Goal: Information Seeking & Learning: Check status

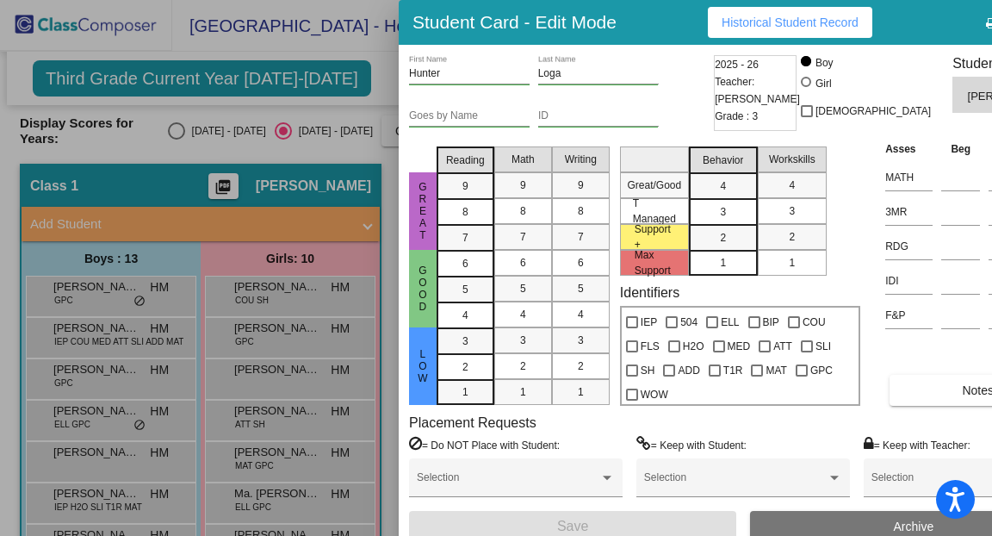
scroll to position [196, 0]
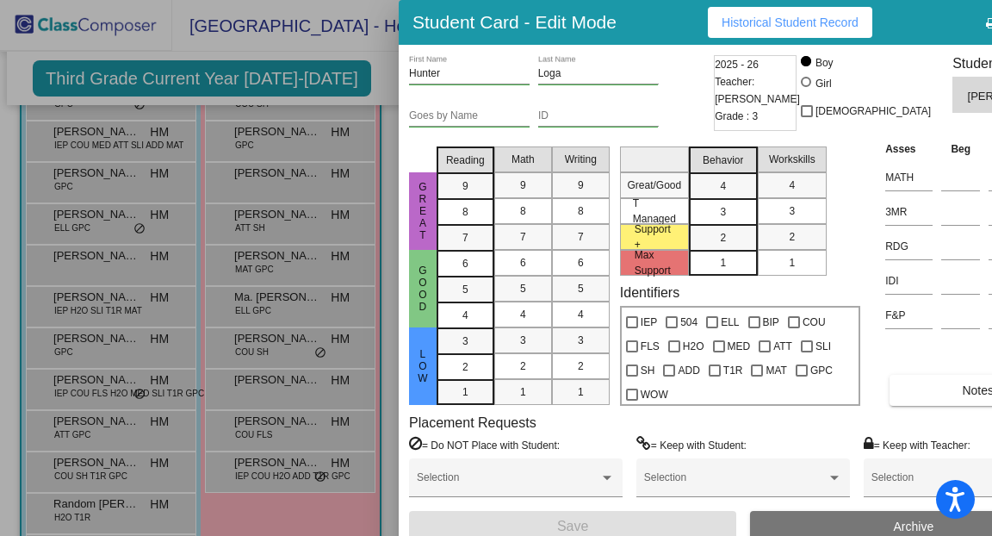
click at [643, 76] on div "[PERSON_NAME] First Name [PERSON_NAME] Last Name" at bounding box center [559, 76] width 301 height 42
click at [803, 32] on button "Historical Student Record" at bounding box center [790, 22] width 165 height 31
click at [385, 93] on div at bounding box center [496, 268] width 992 height 536
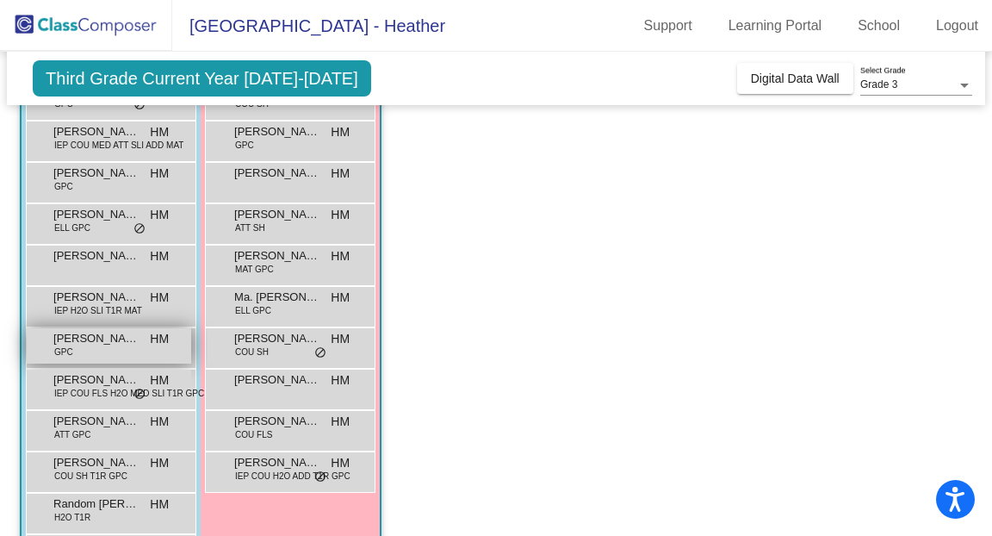
click at [134, 351] on div "[PERSON_NAME] GPC HM lock do_not_disturb_alt" at bounding box center [109, 345] width 165 height 35
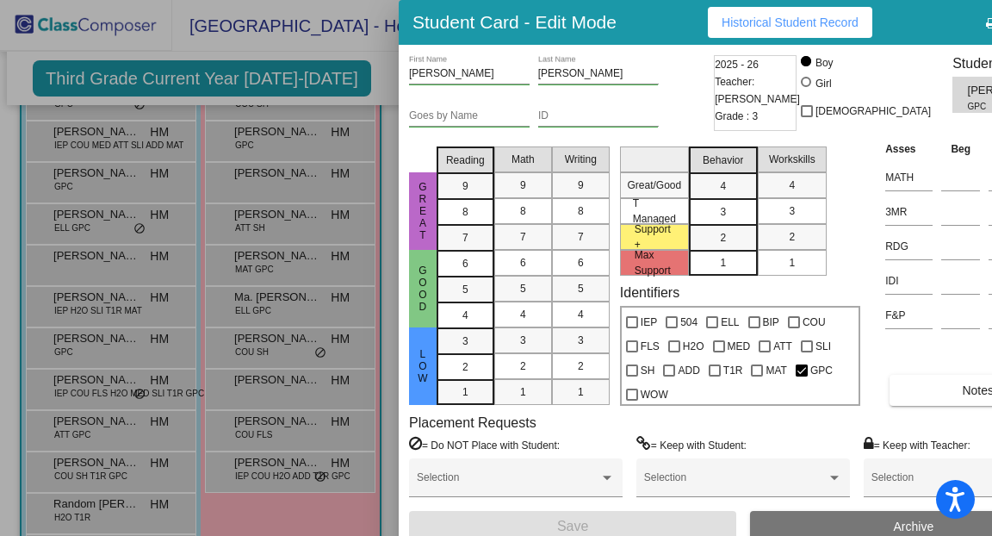
click at [768, 23] on span "Historical Student Record" at bounding box center [790, 23] width 137 height 14
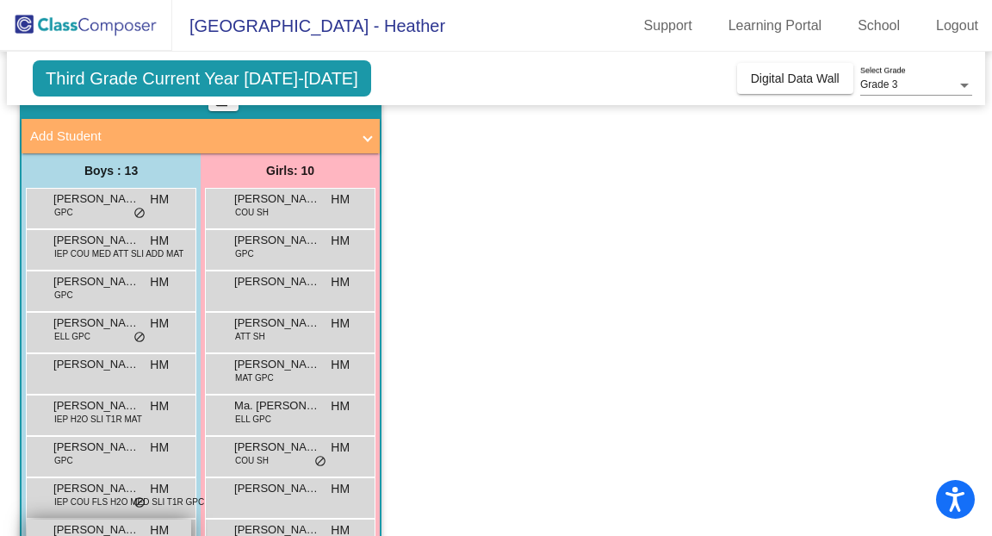
scroll to position [93, 0]
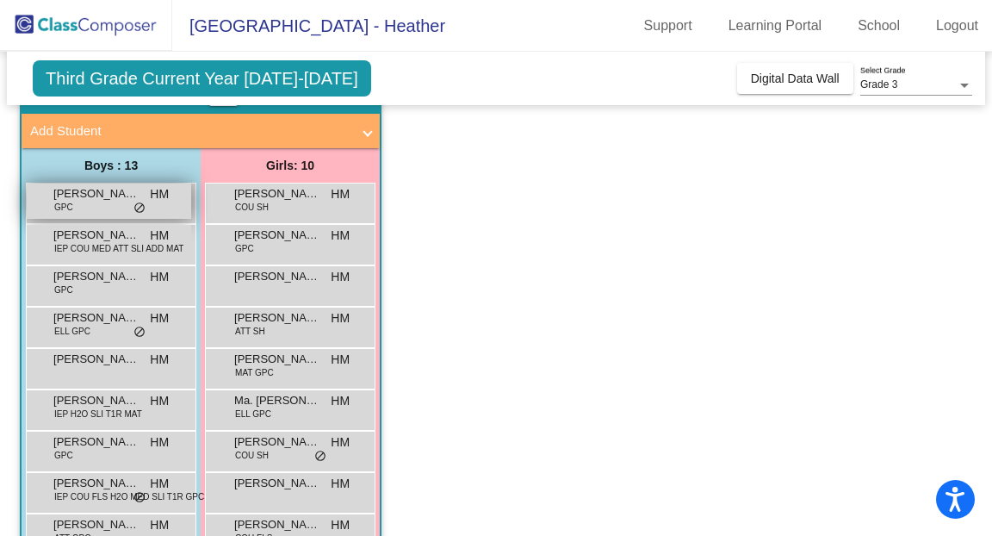
click at [124, 203] on div "[PERSON_NAME] GPC HM lock do_not_disturb_alt" at bounding box center [109, 200] width 165 height 35
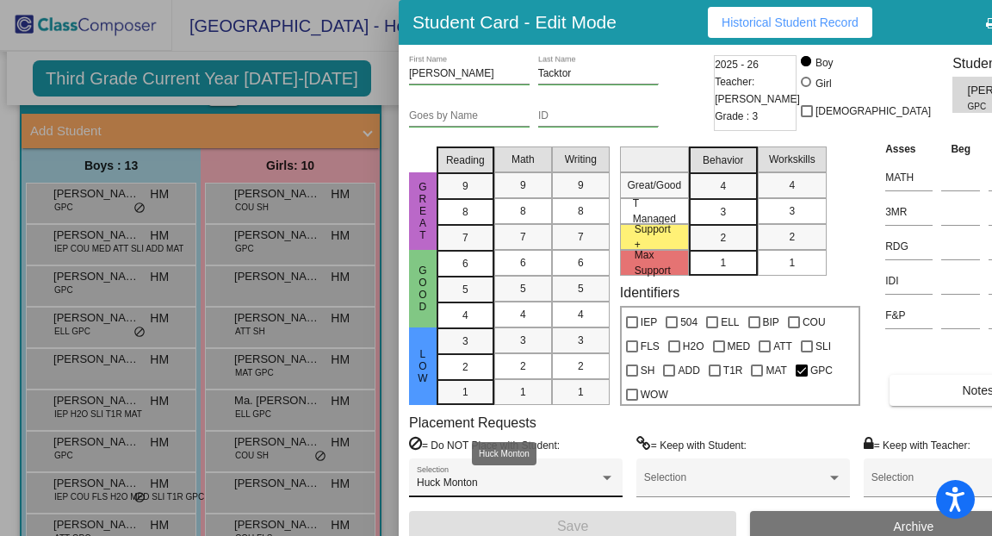
click at [600, 472] on div at bounding box center [608, 478] width 16 height 12
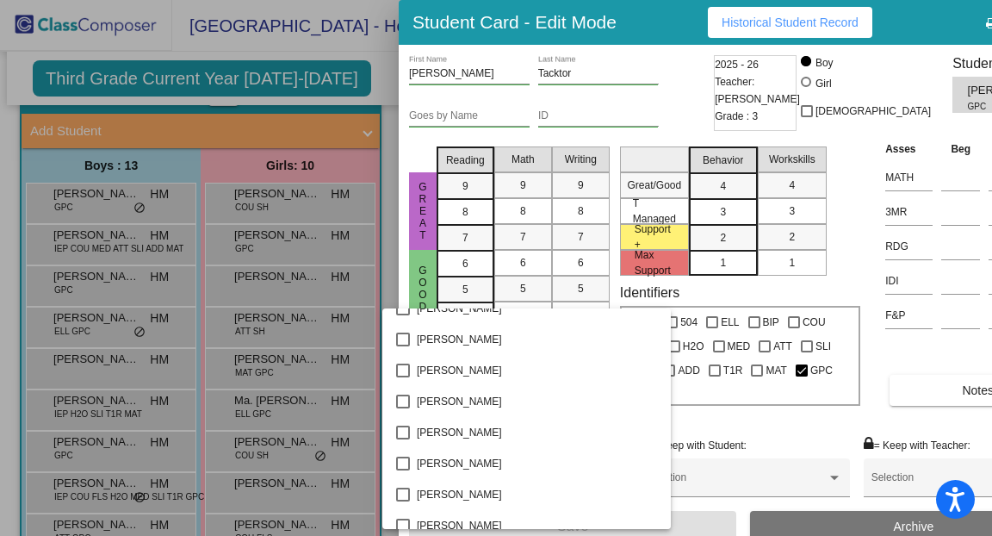
scroll to position [1799, 0]
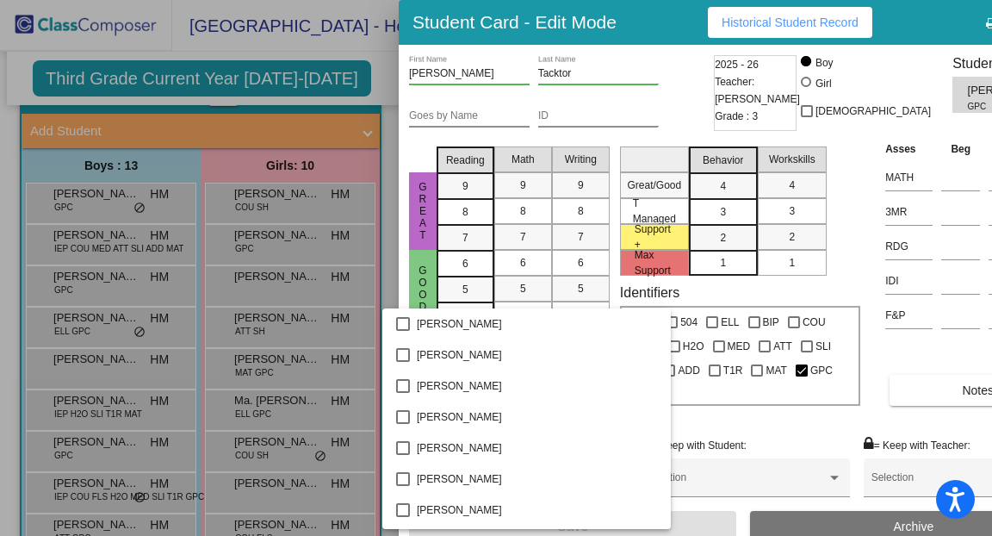
click at [658, 76] on div at bounding box center [496, 268] width 992 height 536
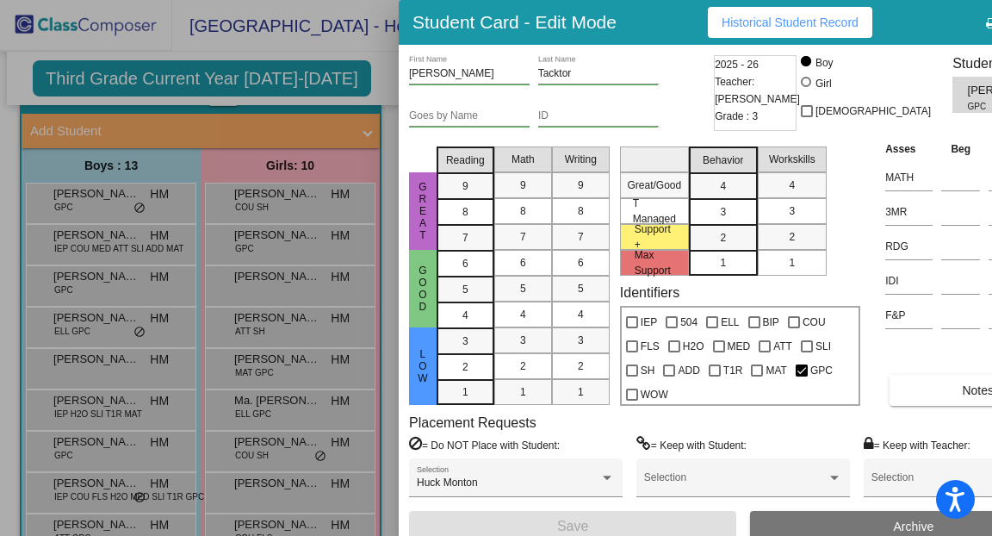
click at [769, 31] on button "Historical Student Record" at bounding box center [790, 22] width 165 height 31
